Goal: Information Seeking & Learning: Learn about a topic

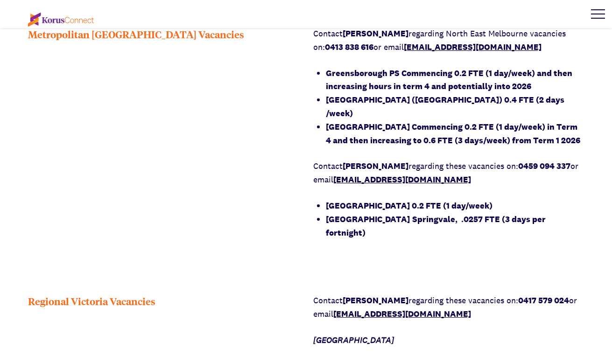
scroll to position [710, 0]
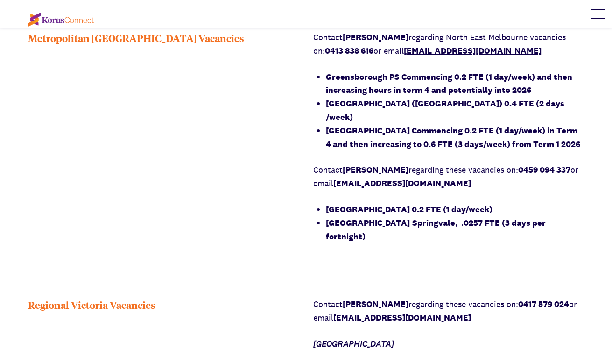
click at [464, 204] on strong "[GEOGRAPHIC_DATA] 0.2 FTE (1 day/week)" at bounding box center [409, 209] width 167 height 11
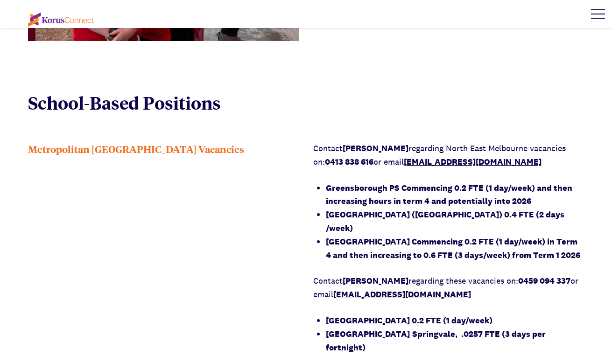
scroll to position [600, 0]
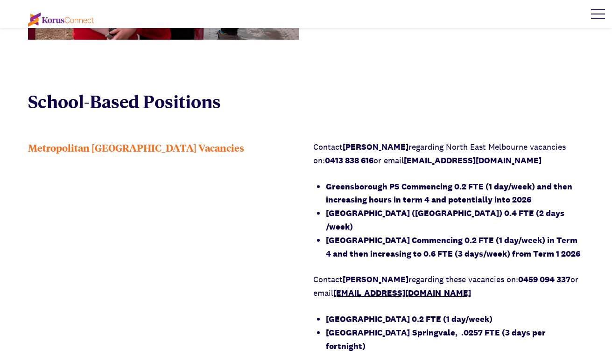
click at [408, 288] on link "[EMAIL_ADDRESS][DOMAIN_NAME]" at bounding box center [402, 293] width 138 height 11
drag, startPoint x: 465, startPoint y: 281, endPoint x: 336, endPoint y: 282, distance: 128.9
click at [336, 282] on p "Contact [PERSON_NAME] regarding these vacancies on: 0459 094 337 or email [EMAI…" at bounding box center [448, 286] width 271 height 27
copy link "[EMAIL_ADDRESS][DOMAIN_NAME]"
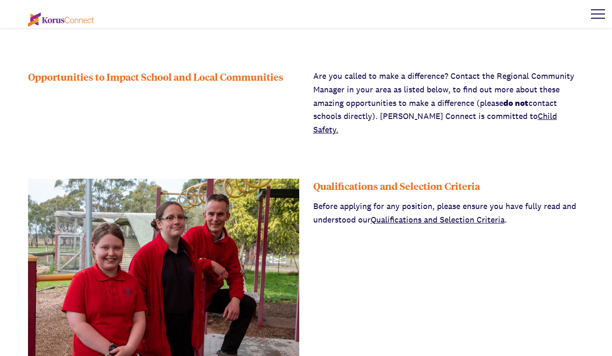
scroll to position [282, 0]
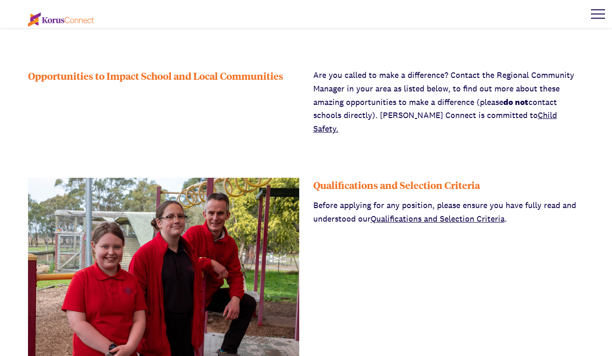
click at [456, 213] on link "Qualifications and Selection Criteria" at bounding box center [438, 218] width 134 height 11
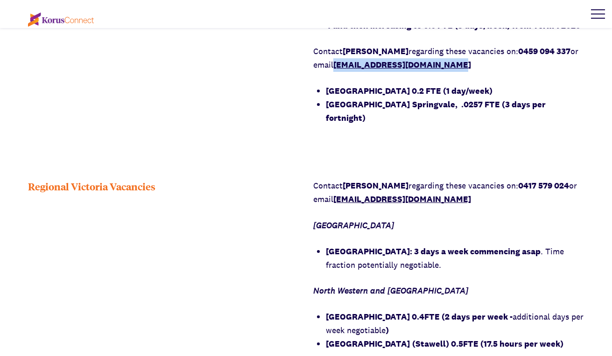
scroll to position [732, 0]
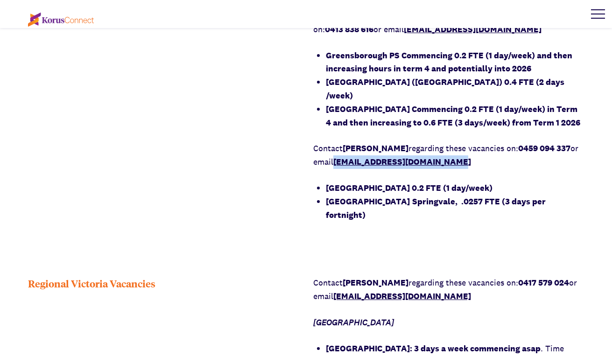
click at [423, 197] on li "[GEOGRAPHIC_DATA] [GEOGRAPHIC_DATA], .0257 FTE (3 days per fortnight)" at bounding box center [455, 208] width 259 height 27
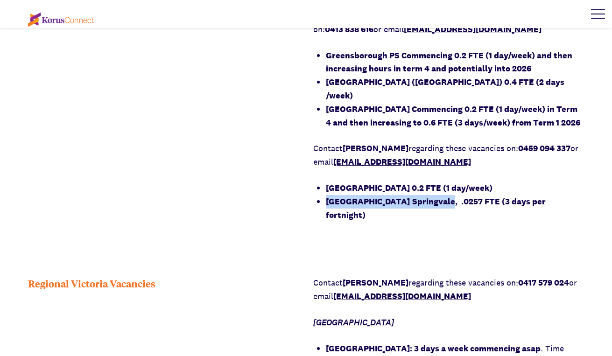
drag, startPoint x: 474, startPoint y: 187, endPoint x: 325, endPoint y: 191, distance: 149.5
click at [325, 191] on div "Contact [PERSON_NAME] regarding [GEOGRAPHIC_DATA] vacancies on: 0413 838 616 or…" at bounding box center [448, 115] width 271 height 212
copy li "[GEOGRAPHIC_DATA] [GEOGRAPHIC_DATA]"
click at [443, 206] on li "[GEOGRAPHIC_DATA] [GEOGRAPHIC_DATA], .0257 FTE (3 days per fortnight)" at bounding box center [455, 208] width 259 height 27
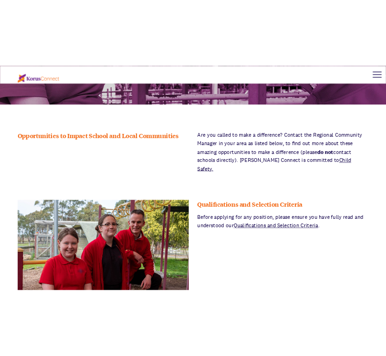
scroll to position [0, 0]
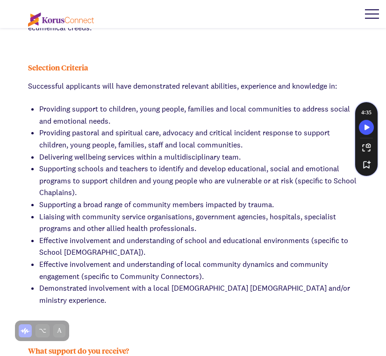
scroll to position [721, 0]
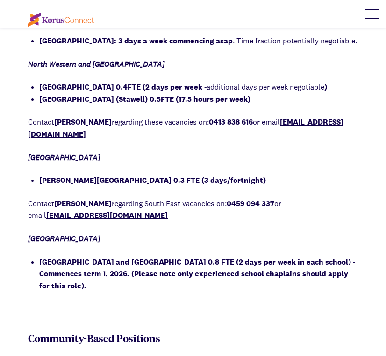
scroll to position [919, 0]
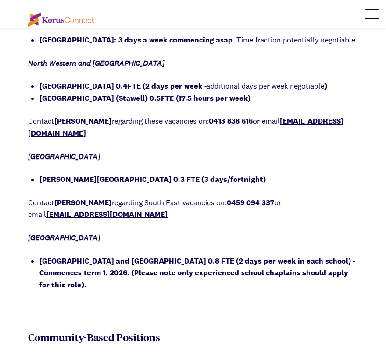
click at [187, 82] on div "Contact Adrian Irwin regarding these vacancies on: 0417 579 024 or email airwin…" at bounding box center [193, 133] width 330 height 315
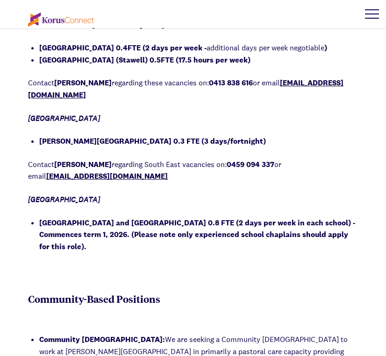
scroll to position [987, 0]
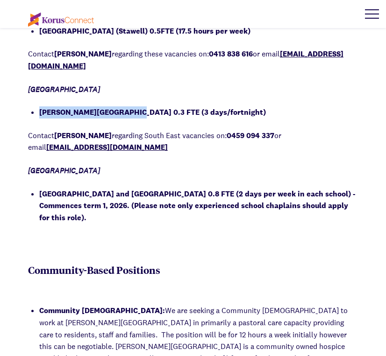
drag, startPoint x: 131, startPoint y: 125, endPoint x: 42, endPoint y: 129, distance: 89.3
click at [42, 119] on li "Murchison Primary School 0.3 FTE (3 days/fortnight)" at bounding box center [198, 112] width 318 height 12
click at [166, 235] on div "Contact Adrian Irwin regarding these vacancies on: 0417 579 024 or email airwin…" at bounding box center [193, 71] width 330 height 326
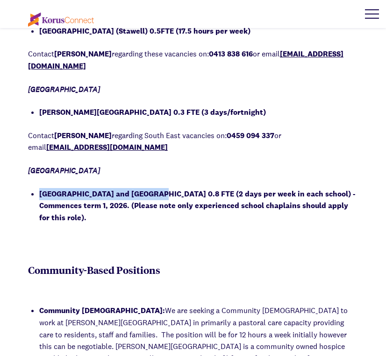
drag, startPoint x: 151, startPoint y: 204, endPoint x: 40, endPoint y: 208, distance: 110.7
click at [40, 208] on strong "[GEOGRAPHIC_DATA] and [GEOGRAPHIC_DATA] 0.8 FTE (2 days per week in each school…" at bounding box center [197, 206] width 316 height 34
copy strong "Mirboo North Secondary College"
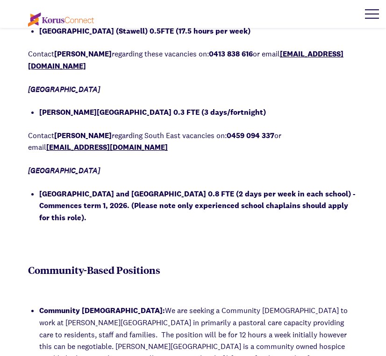
click at [156, 224] on li "[GEOGRAPHIC_DATA] and [GEOGRAPHIC_DATA] 0.8 FTE (2 days per week in each school…" at bounding box center [198, 206] width 318 height 36
click at [166, 224] on li "[GEOGRAPHIC_DATA] and [GEOGRAPHIC_DATA] 0.8 FTE (2 days per week in each school…" at bounding box center [198, 206] width 318 height 36
drag, startPoint x: 129, startPoint y: 125, endPoint x: 39, endPoint y: 127, distance: 90.6
click at [39, 127] on div "Contact Adrian Irwin regarding these vacancies on: 0417 579 024 or email airwin…" at bounding box center [193, 65] width 330 height 315
copy strong "Murchison Primary Schoo"
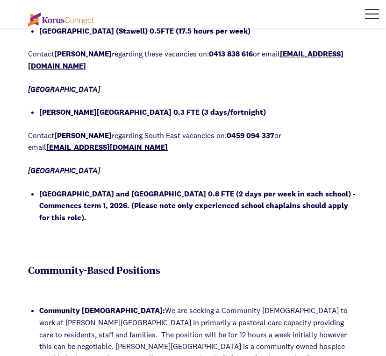
click at [158, 224] on li "[GEOGRAPHIC_DATA] and [GEOGRAPHIC_DATA] 0.8 FTE (2 days per week in each school…" at bounding box center [198, 206] width 318 height 36
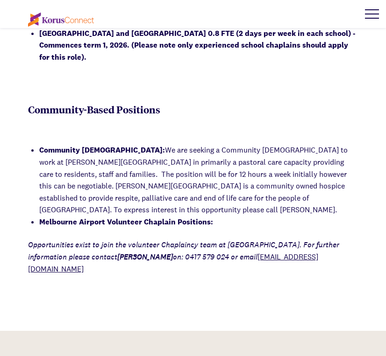
scroll to position [1149, 0]
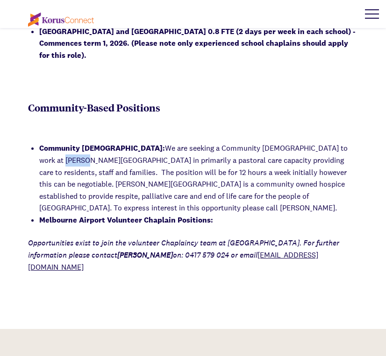
drag, startPoint x: 339, startPoint y: 158, endPoint x: 316, endPoint y: 158, distance: 23.8
click at [316, 158] on li "Community Chaplain: We are seeking a Community Chaplain to work at Anam Cara Ho…" at bounding box center [198, 178] width 318 height 72
drag, startPoint x: 56, startPoint y: 171, endPoint x: 282, endPoint y: 163, distance: 226.6
click at [282, 163] on li "Community Chaplain: We are seeking a Community Chaplain to work at Anam Cara Ho…" at bounding box center [198, 178] width 318 height 72
copy li "Anam Cara House Colac"
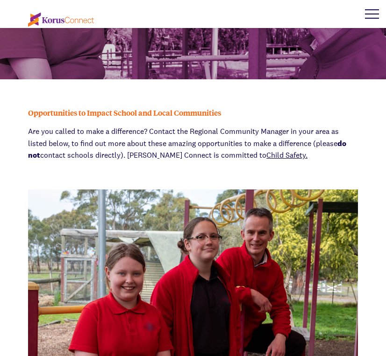
scroll to position [0, 0]
